Goal: Information Seeking & Learning: Find specific fact

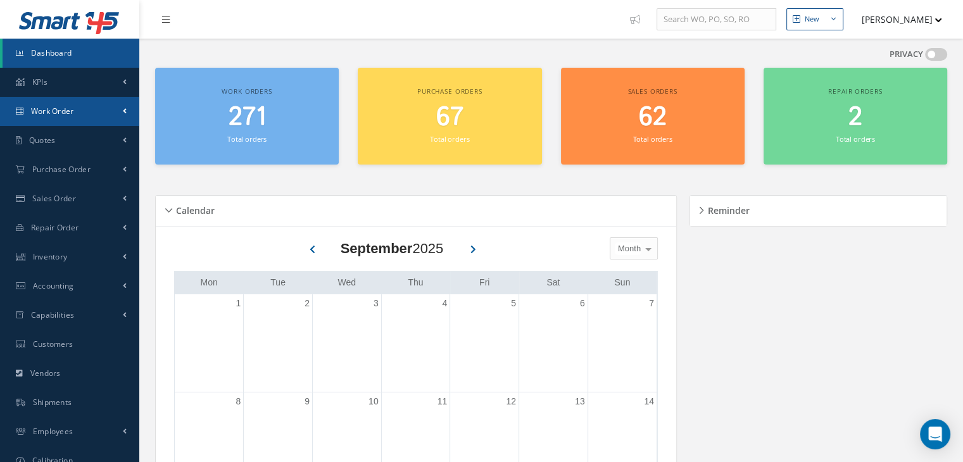
click at [58, 106] on span "Work Order" at bounding box center [52, 111] width 43 height 11
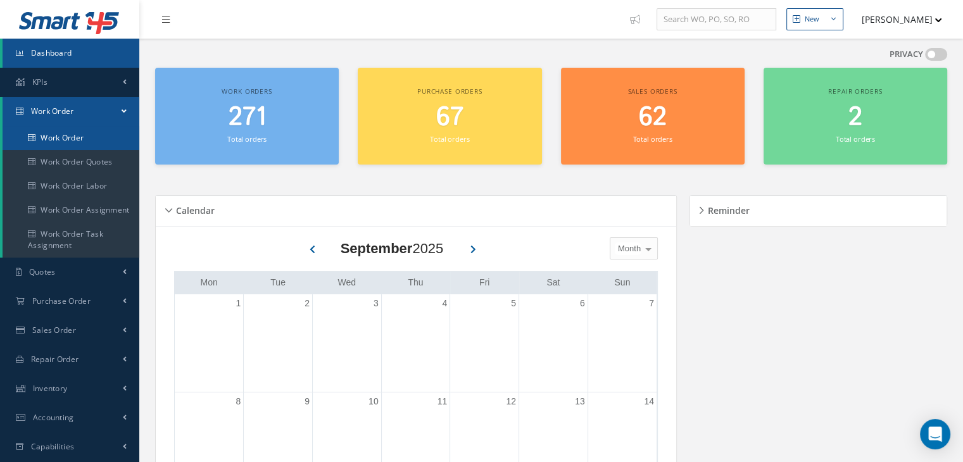
click at [81, 142] on link "Work Order" at bounding box center [71, 138] width 137 height 24
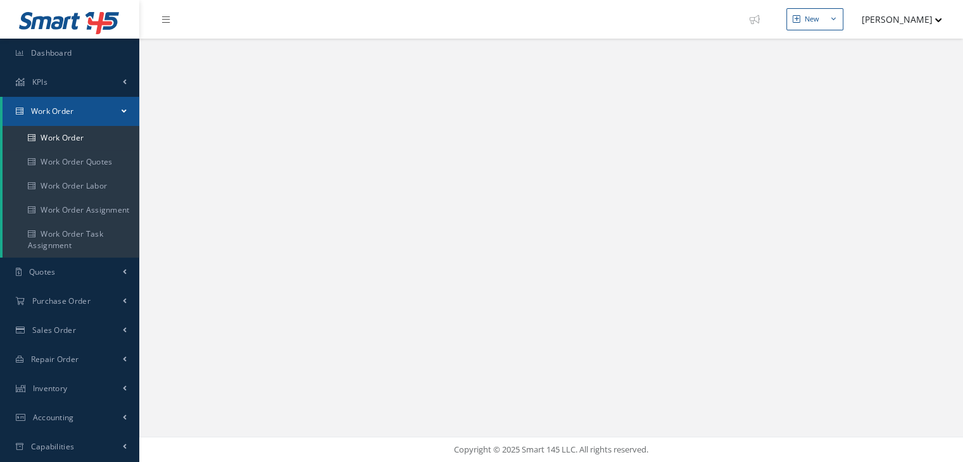
select select "25"
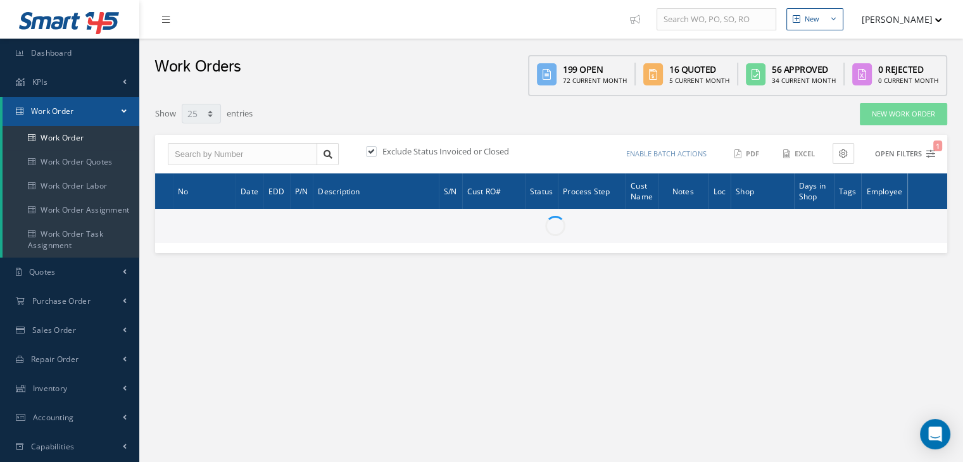
type input "All Work Request"
type input "All Work Performed"
type input "All Status"
type input "WO Part Status"
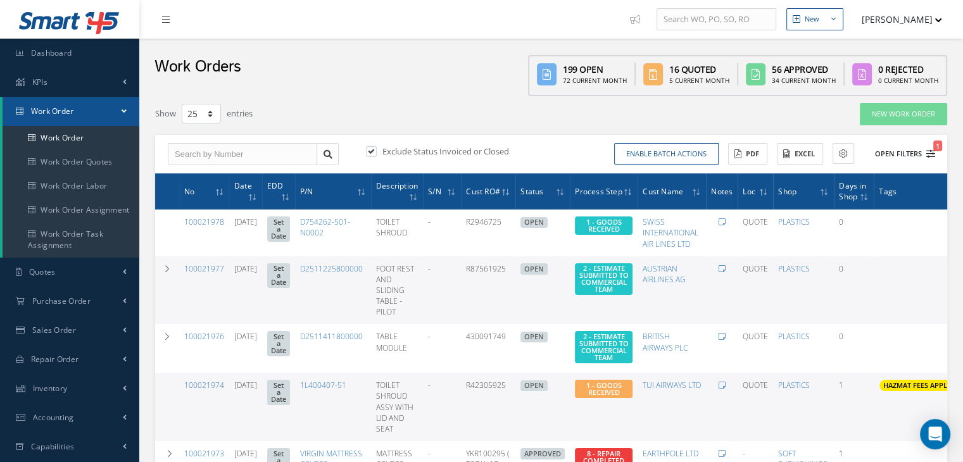
click at [909, 153] on button "Open Filters 1" at bounding box center [900, 154] width 72 height 21
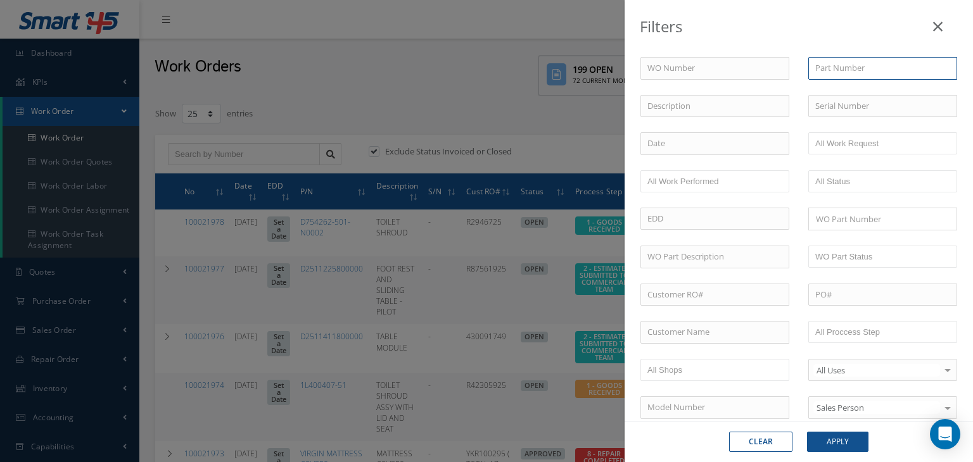
click at [866, 63] on input "text" at bounding box center [882, 68] width 149 height 23
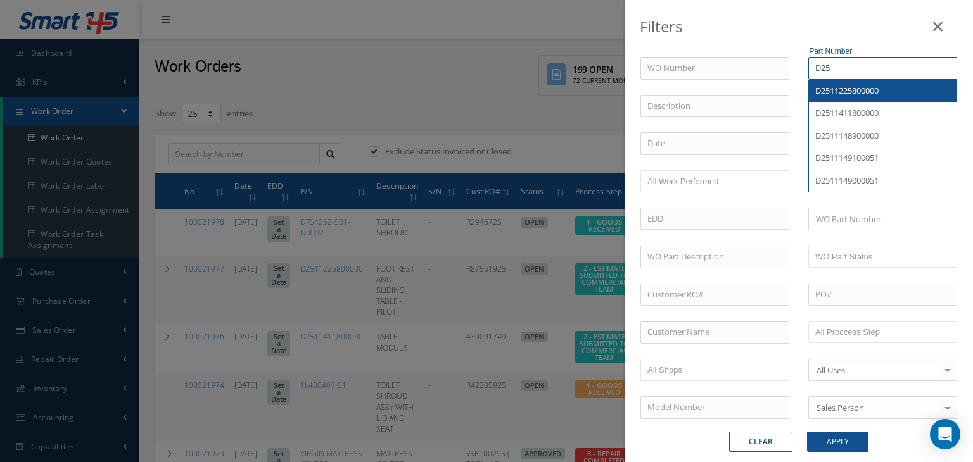
type input "D25"
click at [936, 23] on icon at bounding box center [937, 26] width 9 height 15
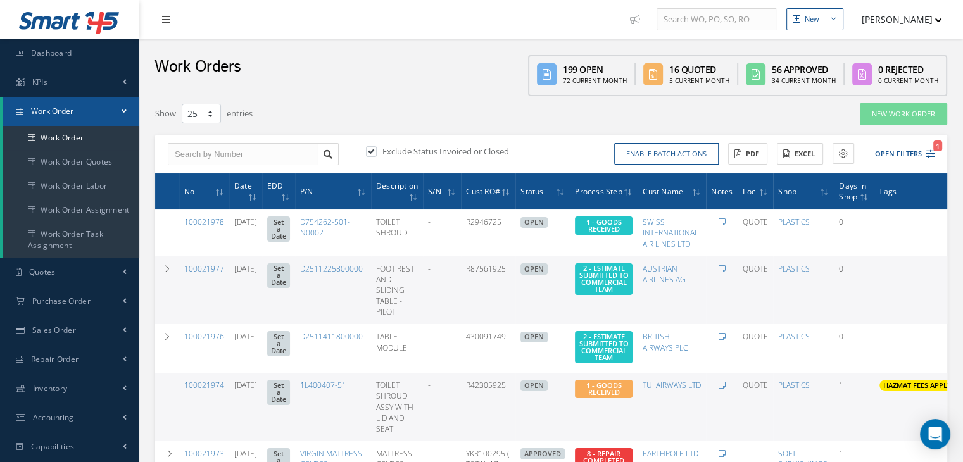
click at [376, 151] on label at bounding box center [377, 151] width 3 height 11
click at [372, 151] on input "checkbox" at bounding box center [370, 152] width 8 height 8
checkbox input "false"
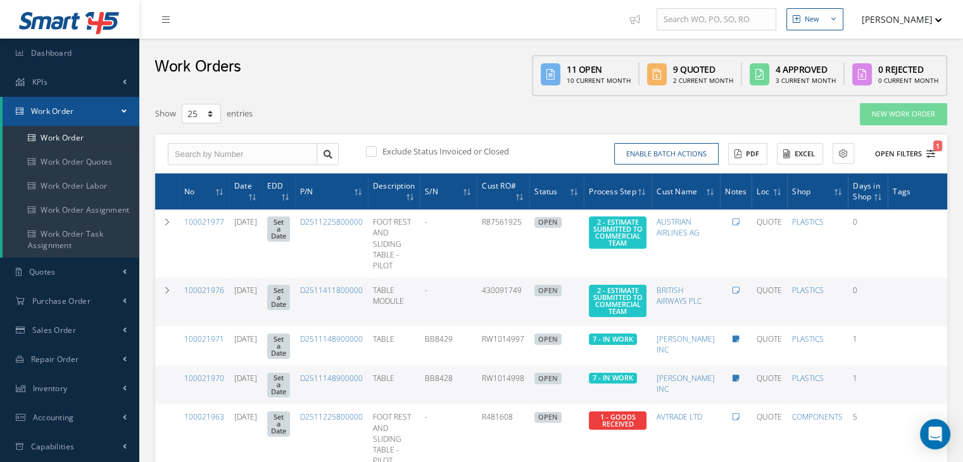
click at [922, 157] on button "Open Filters 1" at bounding box center [900, 154] width 72 height 21
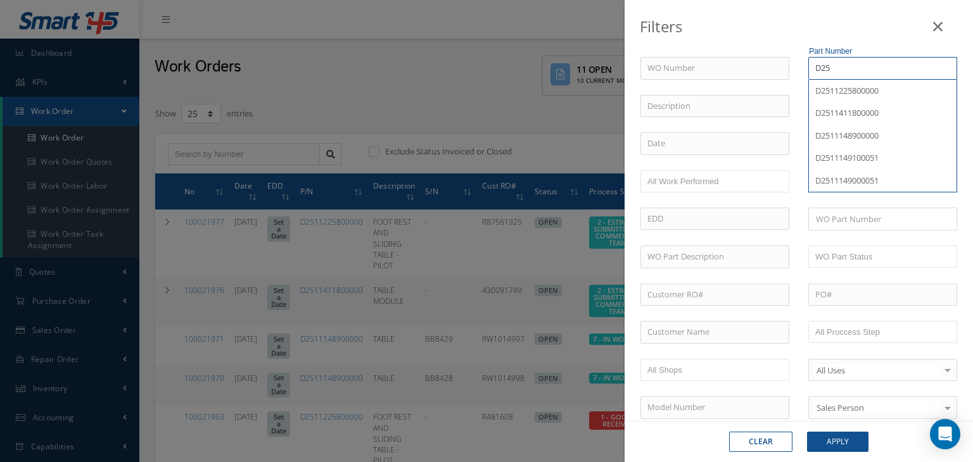
click at [851, 71] on input "D25" at bounding box center [882, 68] width 149 height 23
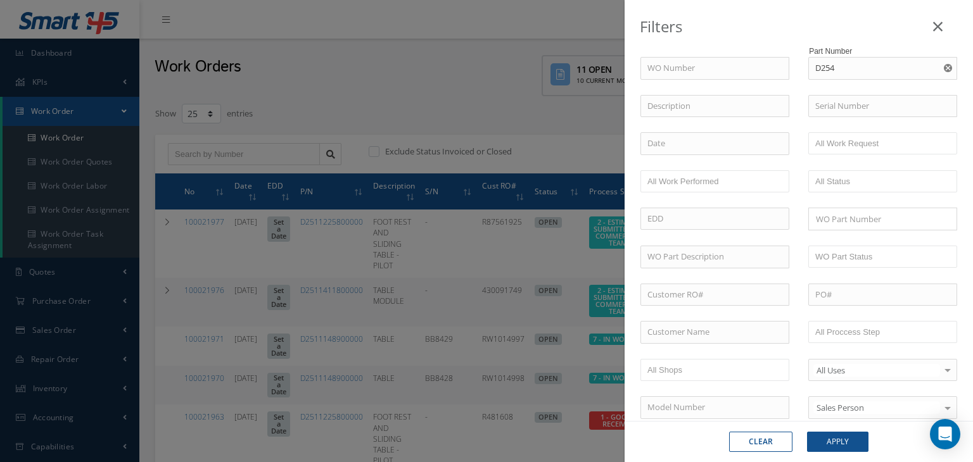
click at [851, 86] on div "WO Number Part Number D254 D2547090003200 Description Serial Number - BER CERTI…" at bounding box center [799, 432] width 336 height 750
click at [849, 66] on input "D254" at bounding box center [882, 68] width 149 height 23
click at [846, 91] on div "WO Number Part Number D254 D2547090003200 Description Serial Number - BER CERTI…" at bounding box center [799, 432] width 336 height 750
click at [849, 69] on input "D254" at bounding box center [882, 68] width 149 height 23
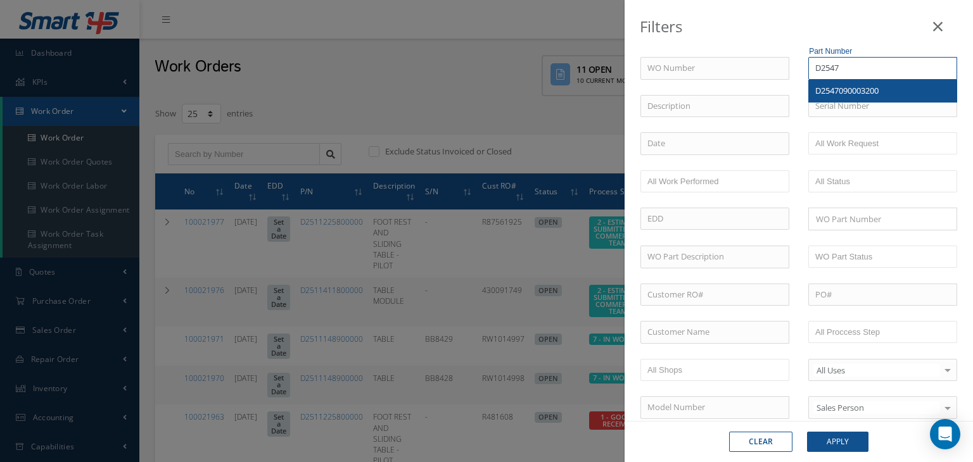
type input "D2547"
click at [843, 446] on button "Apply" at bounding box center [837, 442] width 61 height 20
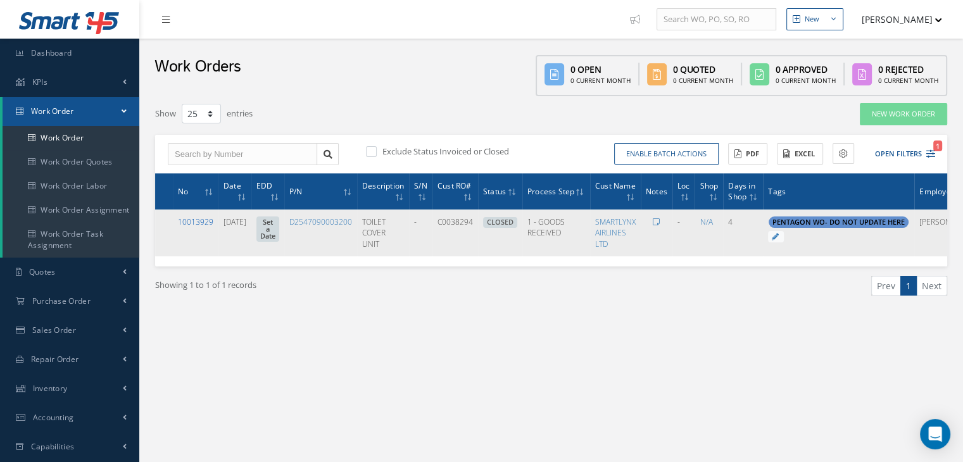
click at [199, 223] on link "10013929" at bounding box center [195, 222] width 35 height 11
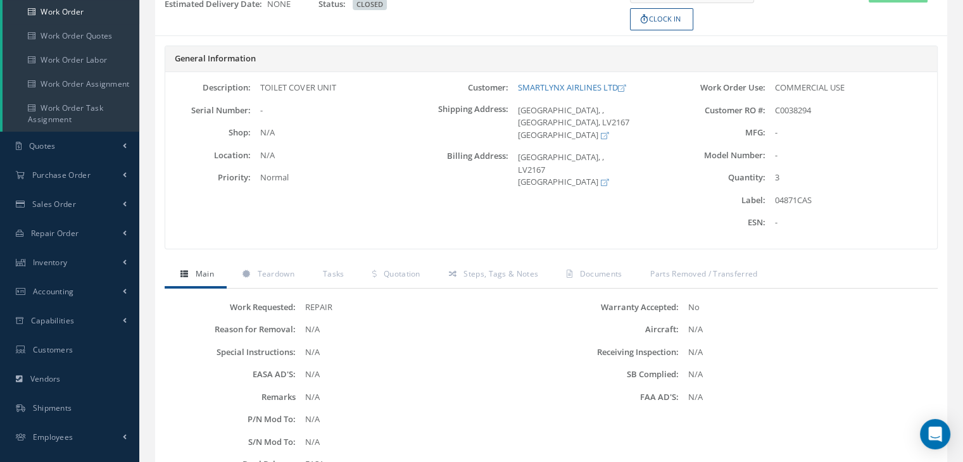
scroll to position [201, 0]
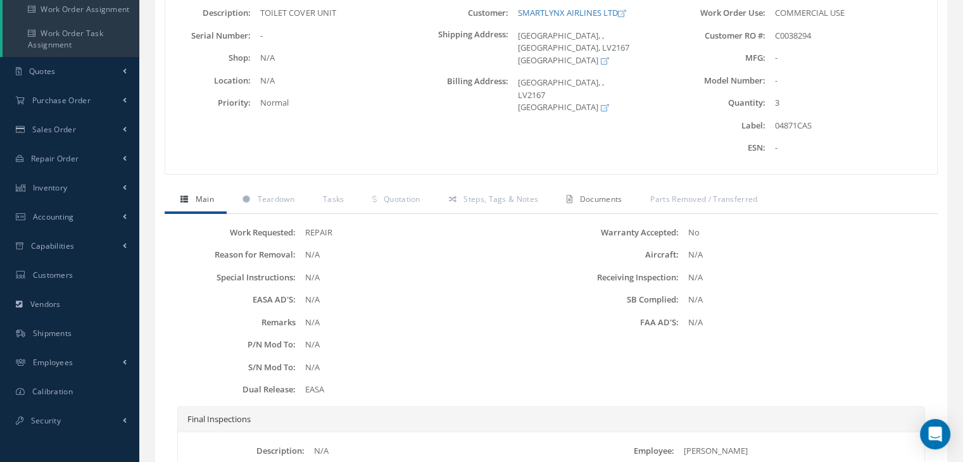
click at [611, 199] on span "Documents" at bounding box center [601, 199] width 42 height 11
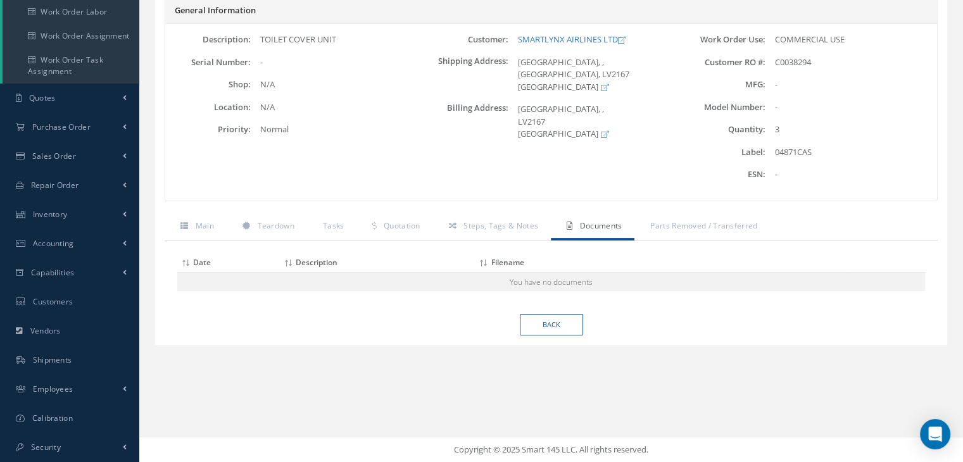
scroll to position [0, 0]
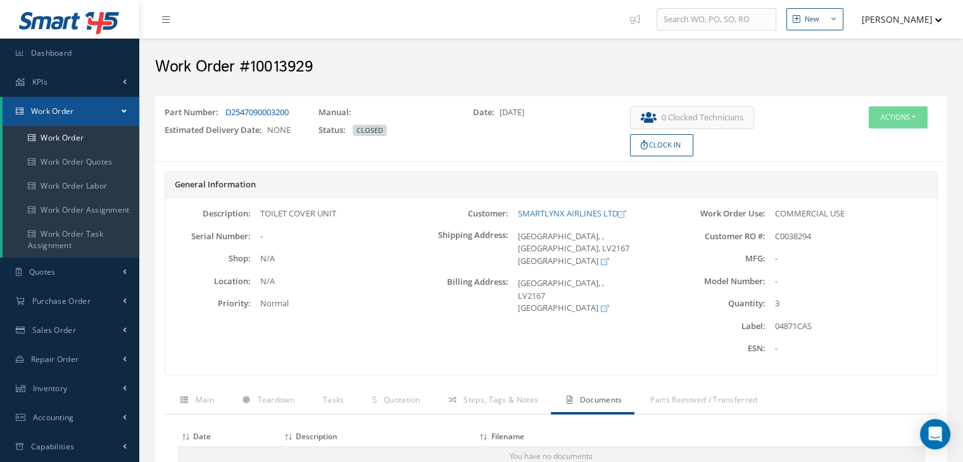
click at [261, 108] on link "D2547090003200" at bounding box center [256, 111] width 63 height 11
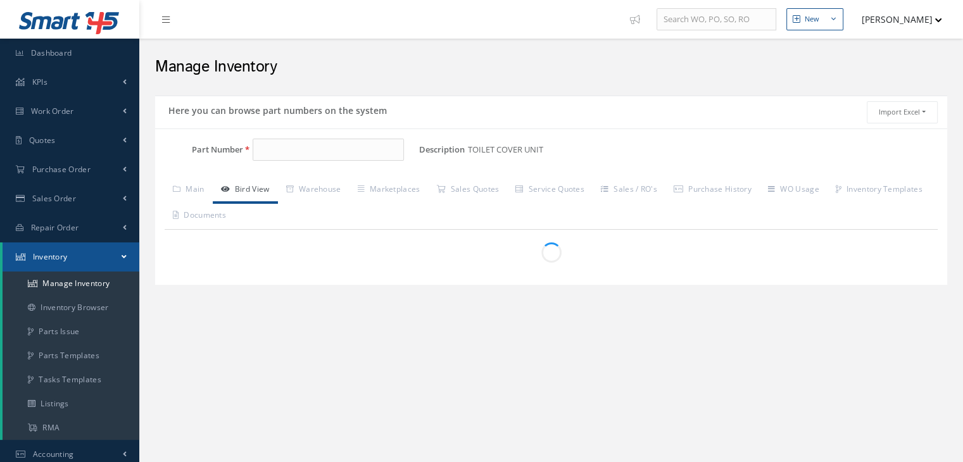
type input "D2547090003200"
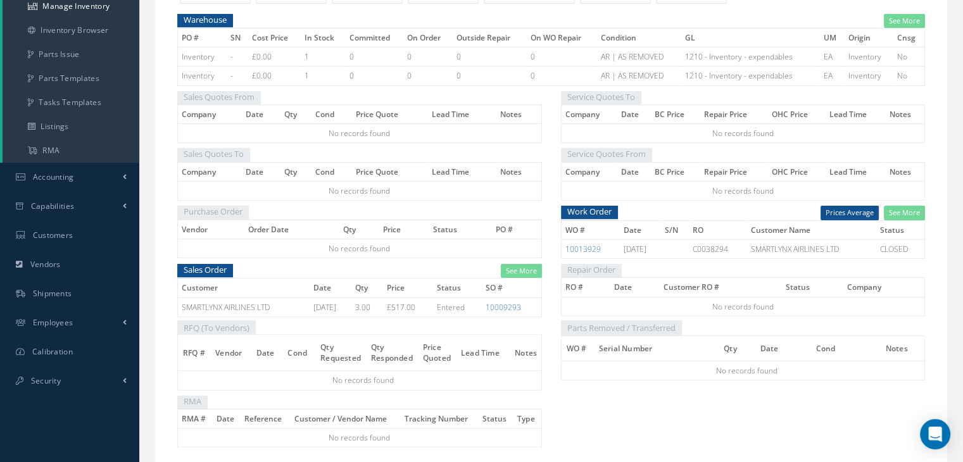
scroll to position [289, 0]
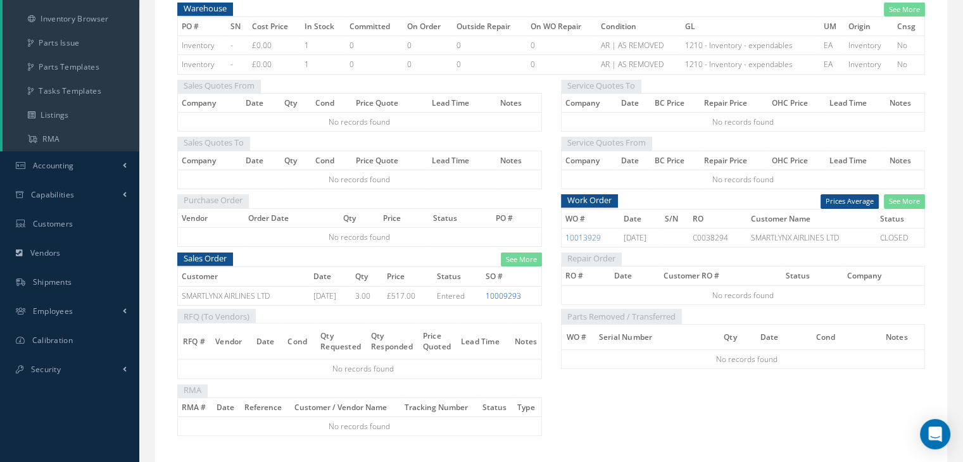
click at [510, 294] on link "10009293" at bounding box center [503, 296] width 35 height 11
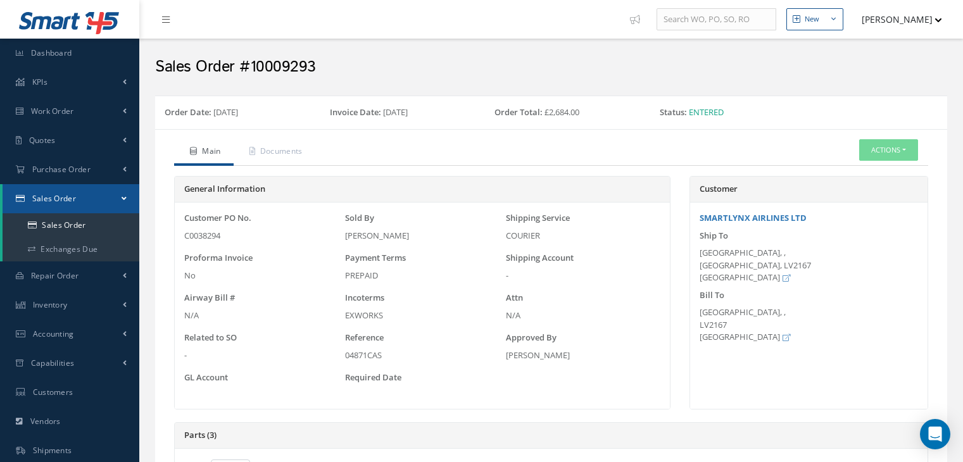
select select "25"
click at [288, 157] on link "Documents" at bounding box center [275, 152] width 82 height 27
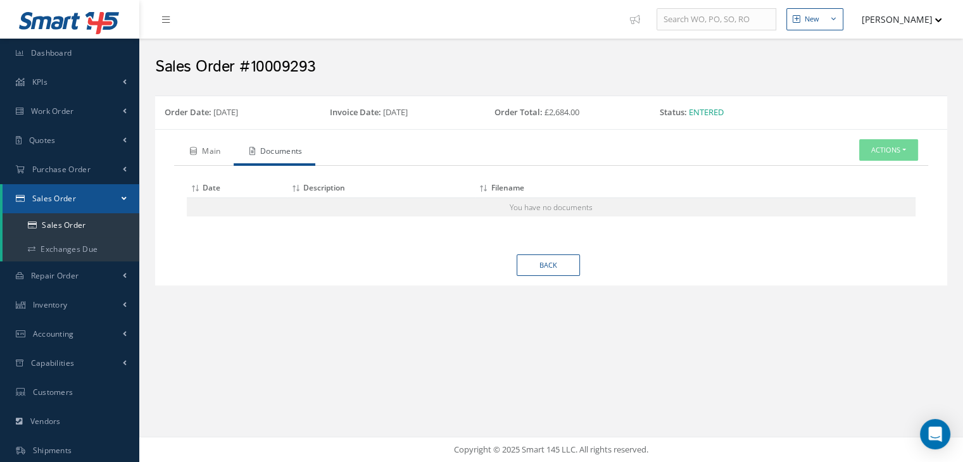
click at [210, 149] on link "Main" at bounding box center [204, 152] width 60 height 27
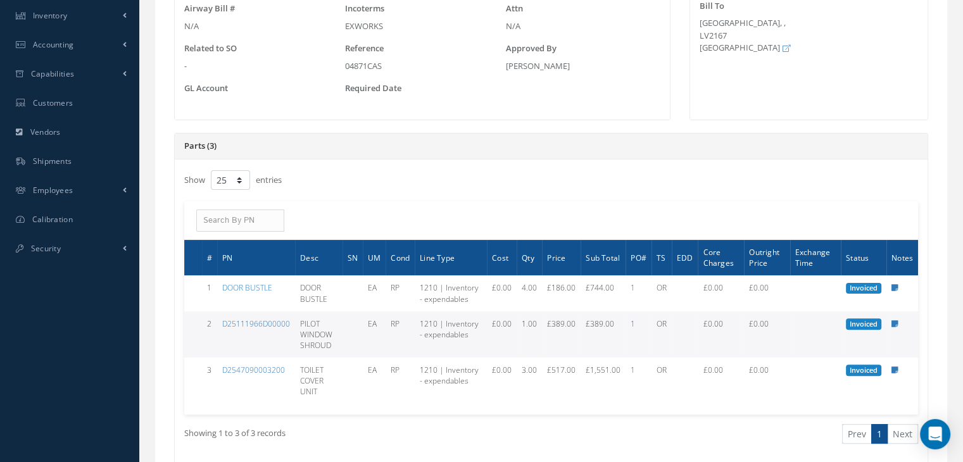
scroll to position [345, 0]
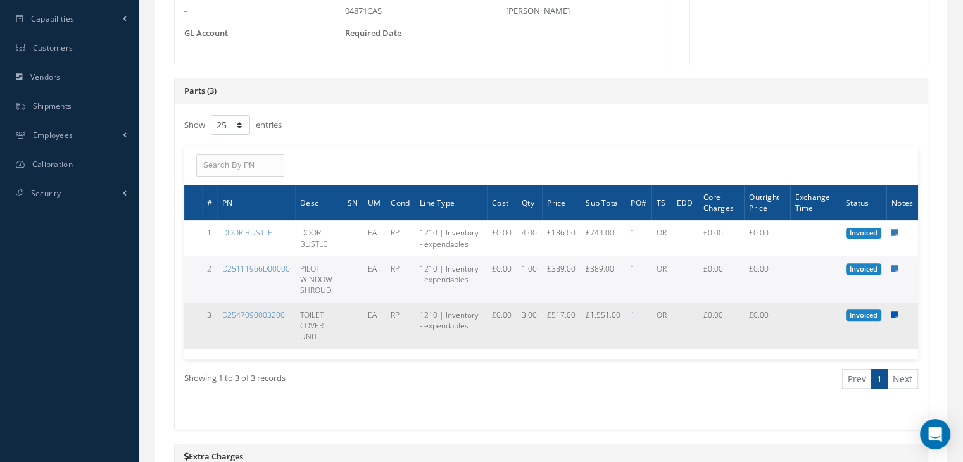
click at [898, 312] on icon at bounding box center [895, 316] width 7 height 8
type textarea "---"
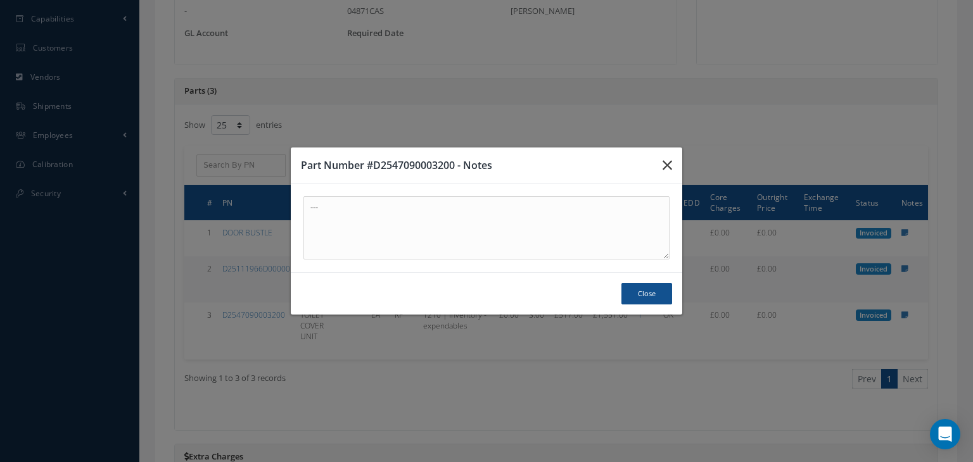
click at [666, 170] on icon "button" at bounding box center [666, 165] width 9 height 15
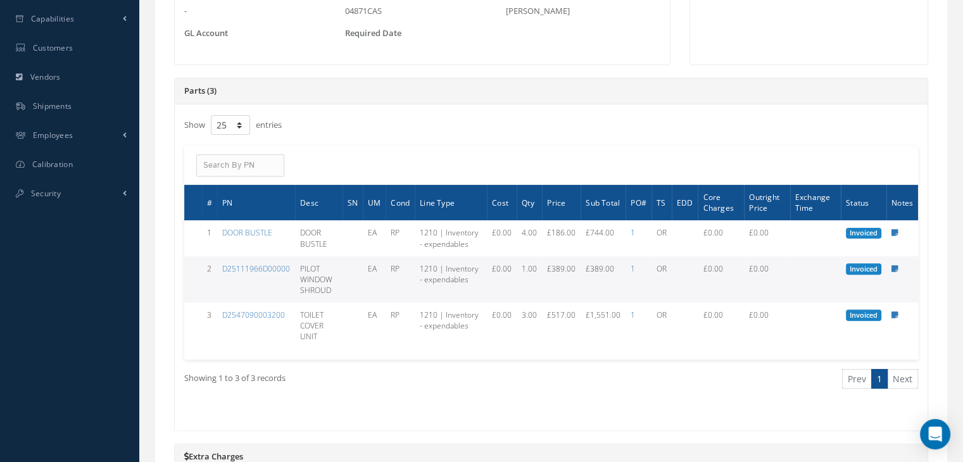
drag, startPoint x: 666, startPoint y: 170, endPoint x: 727, endPoint y: 171, distance: 60.8
click at [727, 171] on div "ACTIONS Receive Payments None No elements found. List is empty. Amount Received…" at bounding box center [551, 165] width 734 height 39
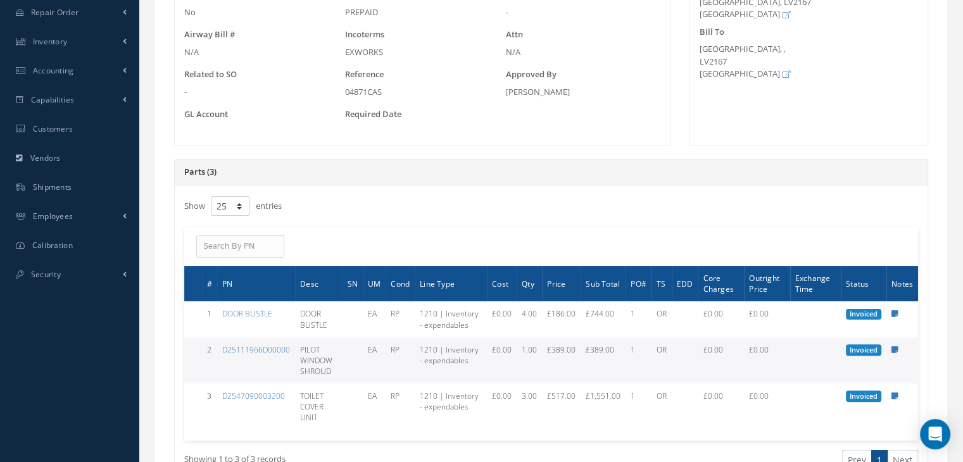
scroll to position [0, 0]
